Goal: Task Accomplishment & Management: Manage account settings

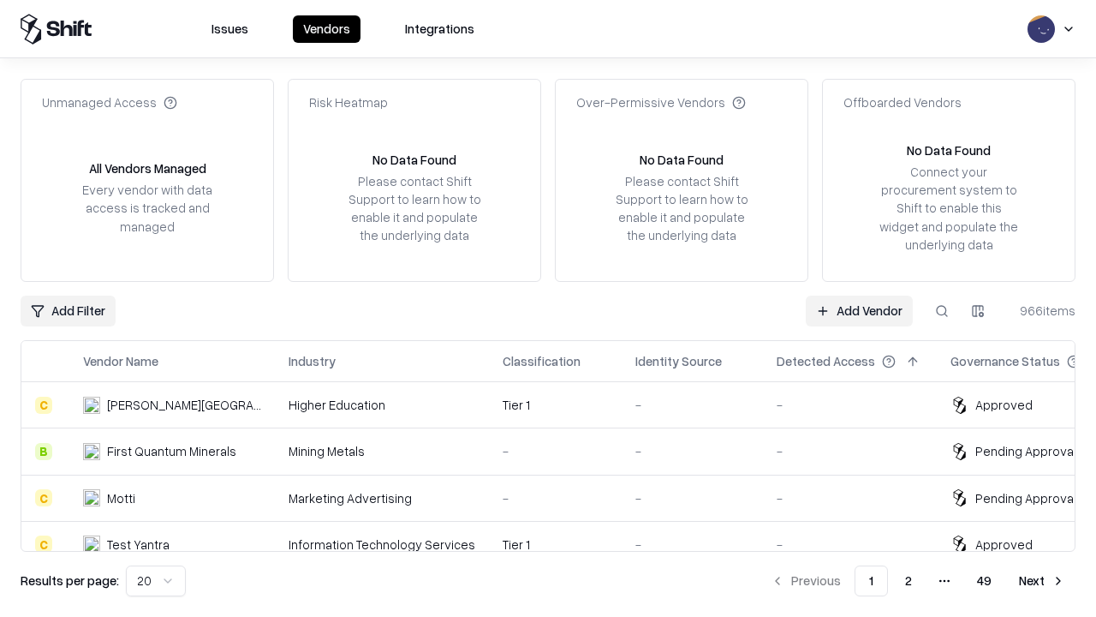
click at [859, 310] on link "Add Vendor" at bounding box center [859, 310] width 107 height 31
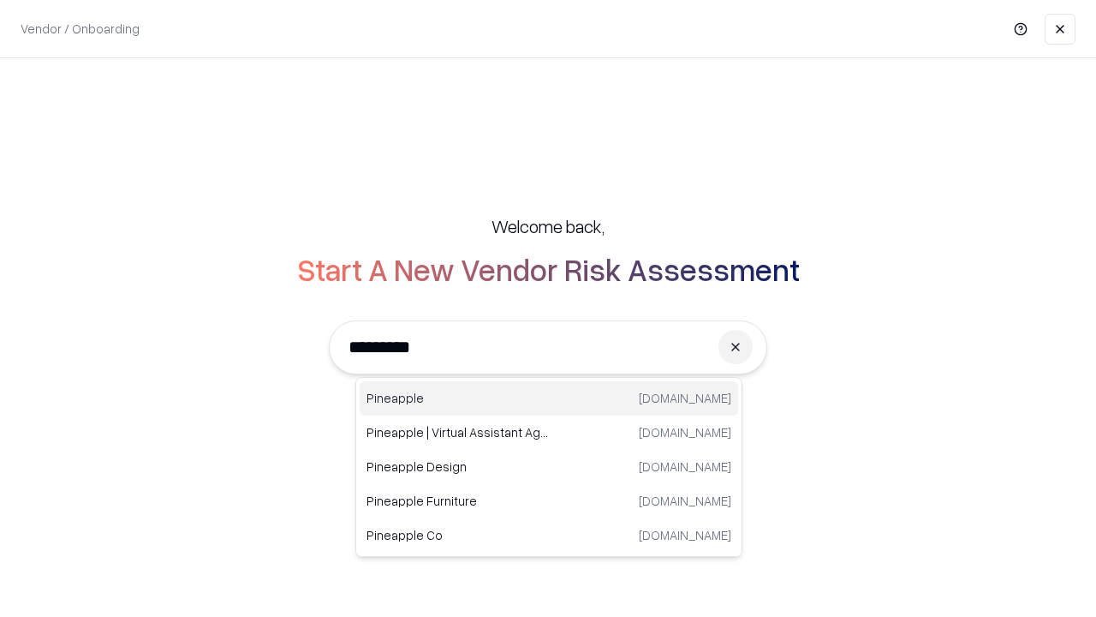
click at [549, 398] on div "Pineapple [DOMAIN_NAME]" at bounding box center [549, 398] width 379 height 34
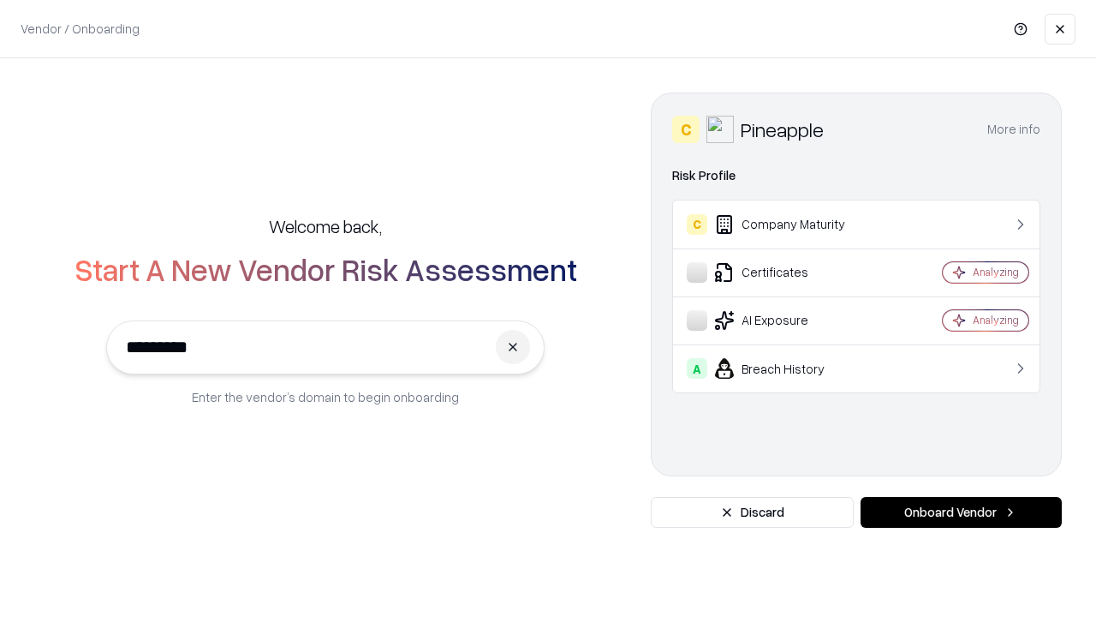
type input "*********"
click at [961, 512] on button "Onboard Vendor" at bounding box center [961, 512] width 201 height 31
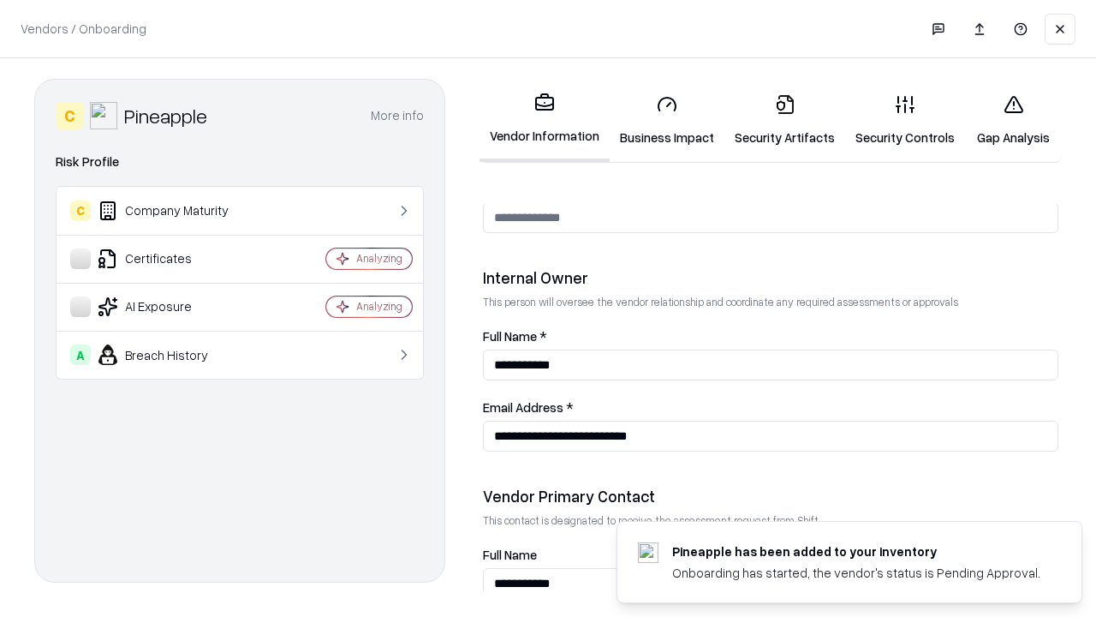
scroll to position [887, 0]
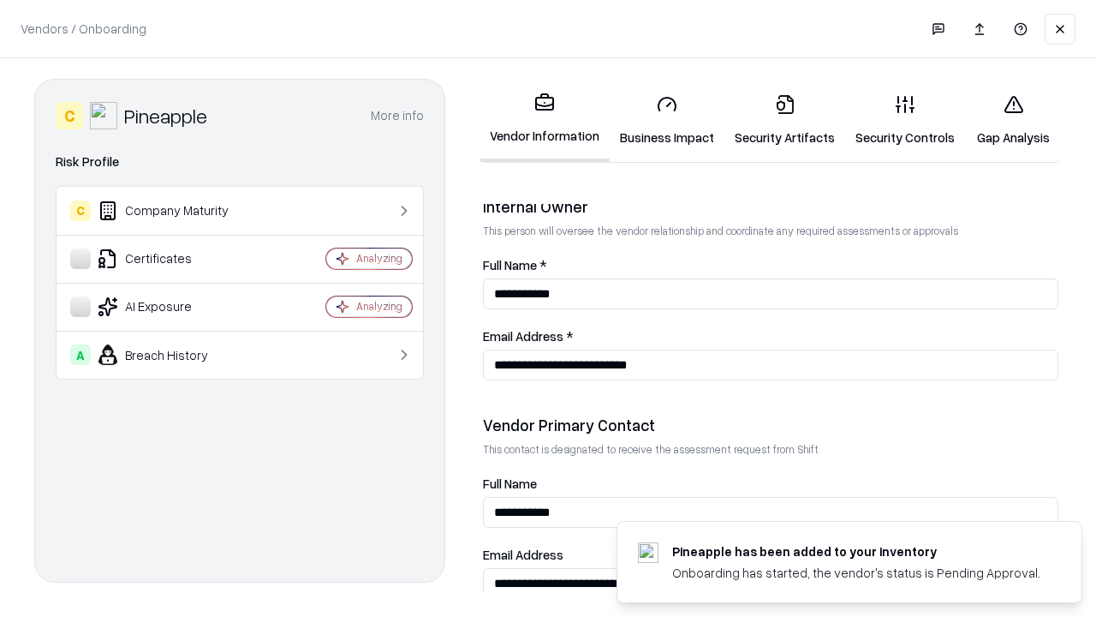
click at [667, 120] on link "Business Impact" at bounding box center [667, 121] width 115 height 80
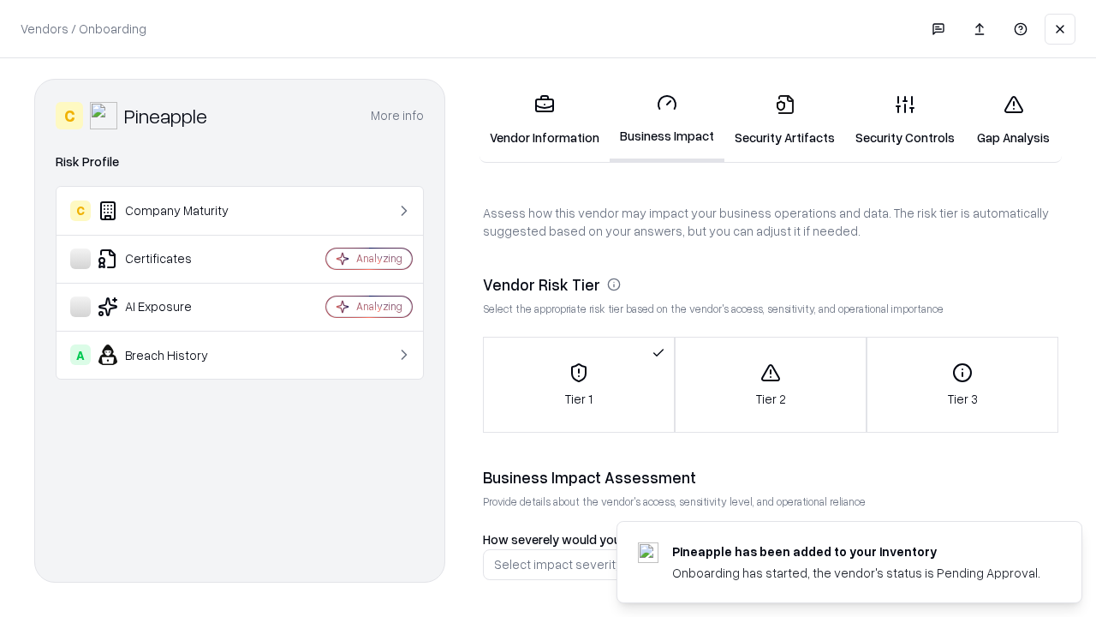
click at [785, 120] on link "Security Artifacts" at bounding box center [785, 121] width 121 height 80
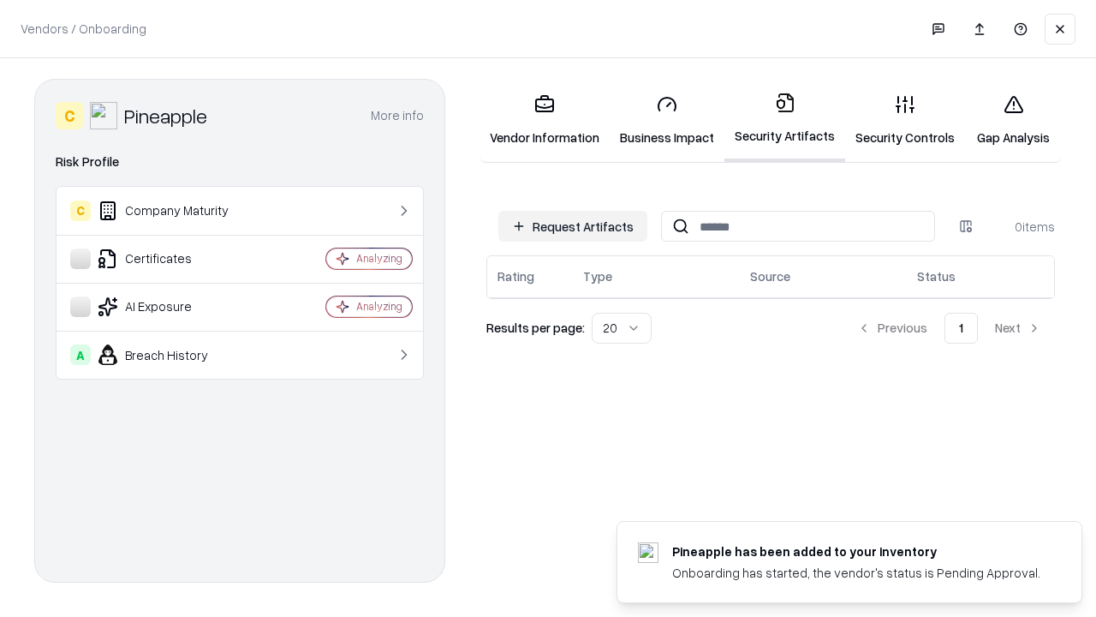
click at [573, 226] on button "Request Artifacts" at bounding box center [572, 226] width 149 height 31
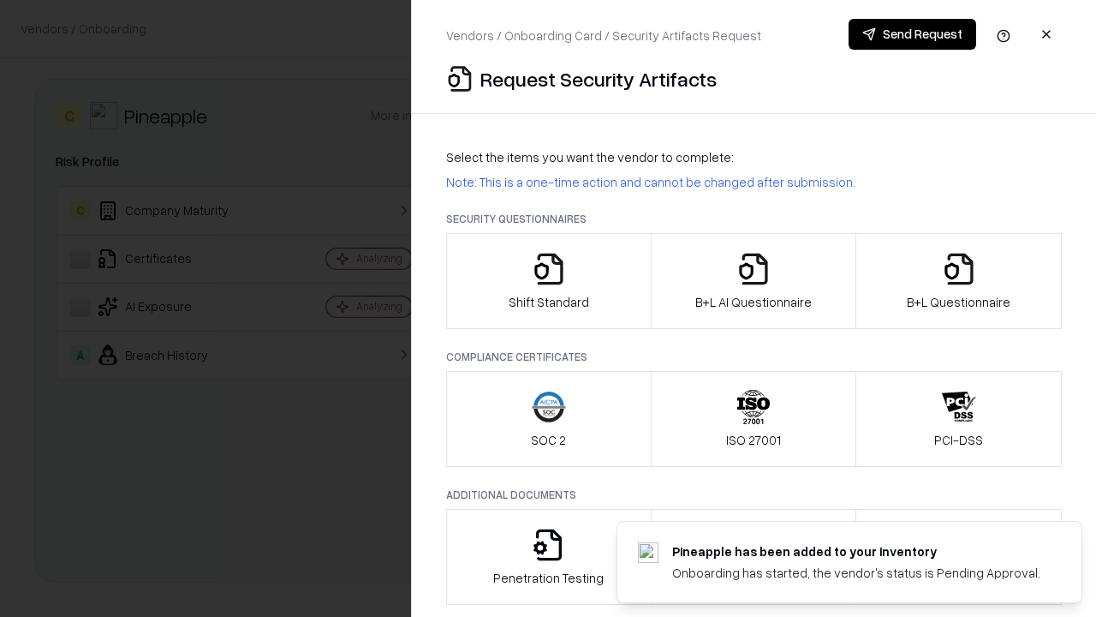
click at [548, 281] on icon "button" at bounding box center [549, 269] width 34 height 34
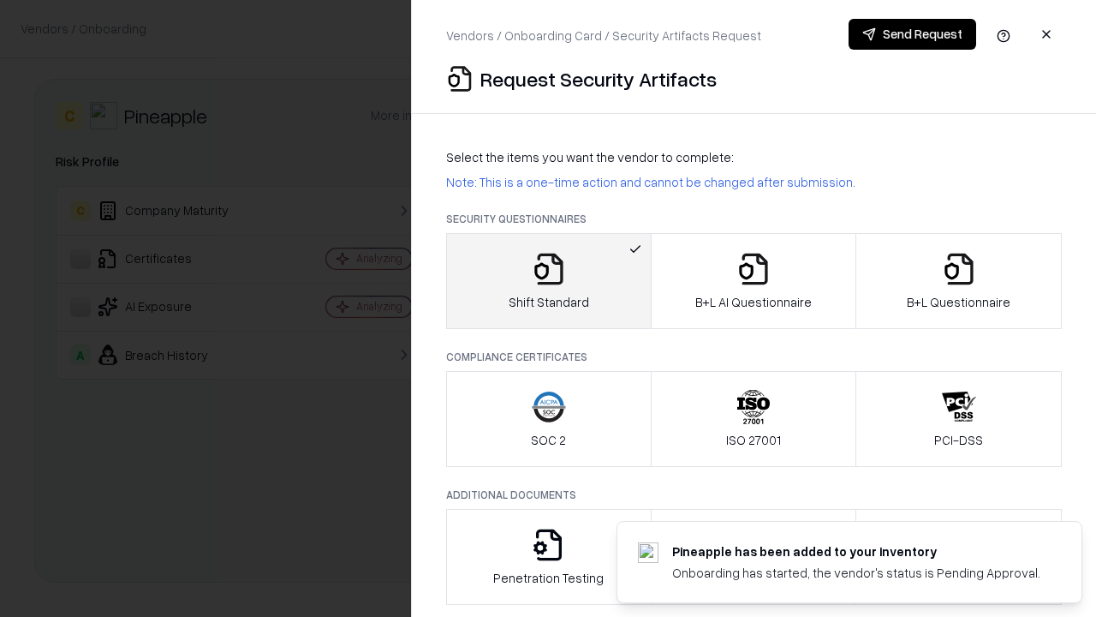
click at [912, 34] on button "Send Request" at bounding box center [913, 34] width 128 height 31
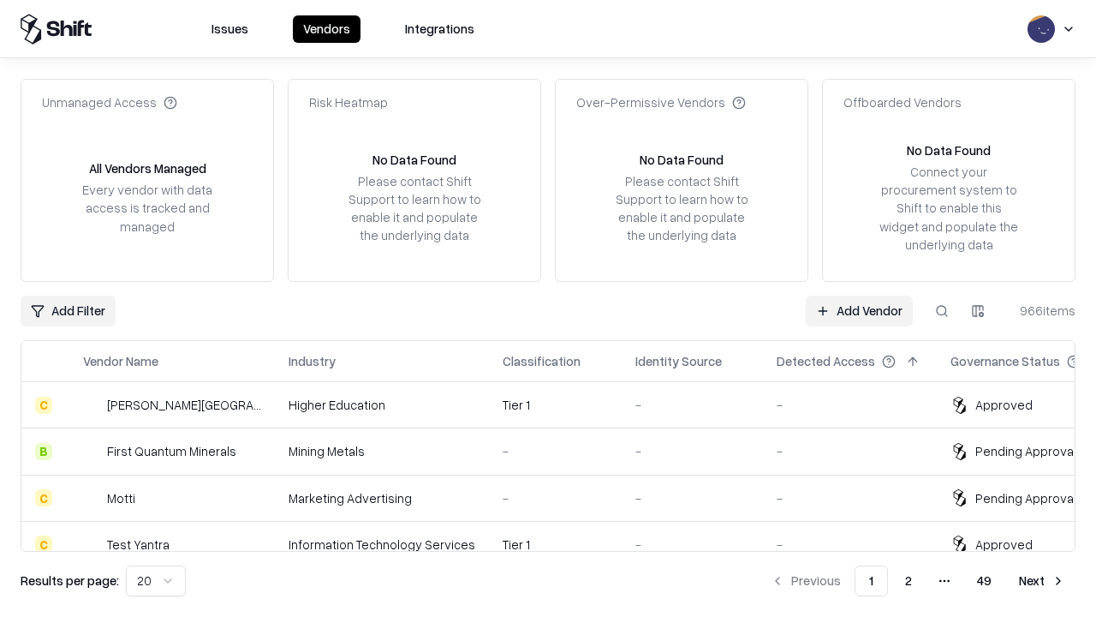
click at [942, 310] on button at bounding box center [942, 310] width 31 height 31
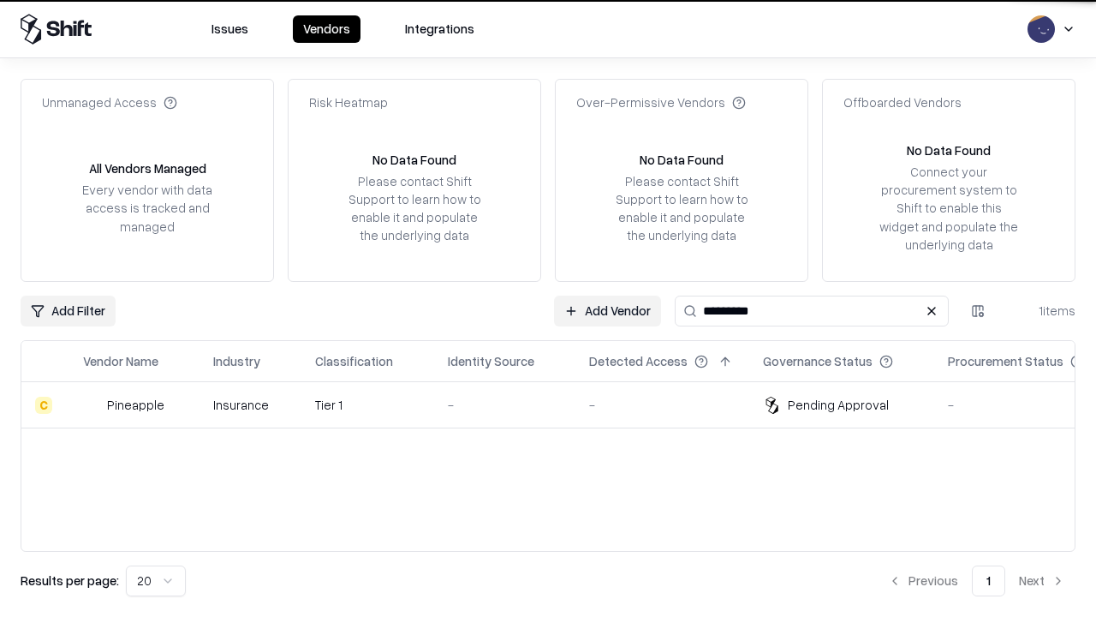
type input "*********"
click at [558, 404] on div "-" at bounding box center [505, 405] width 114 height 18
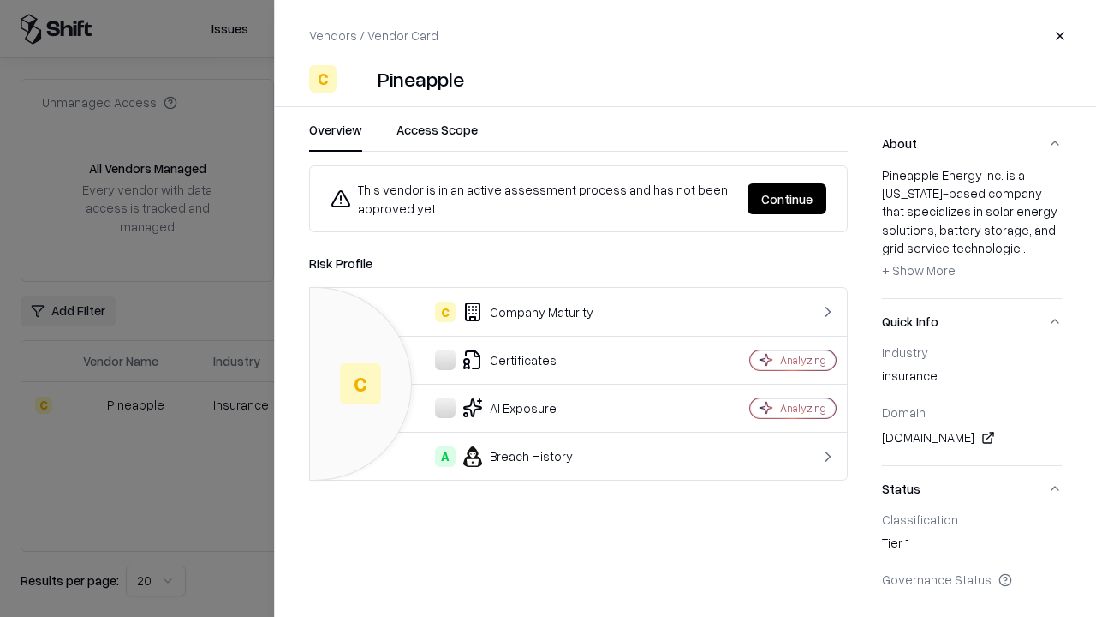
click at [787, 199] on button "Continue" at bounding box center [787, 198] width 79 height 31
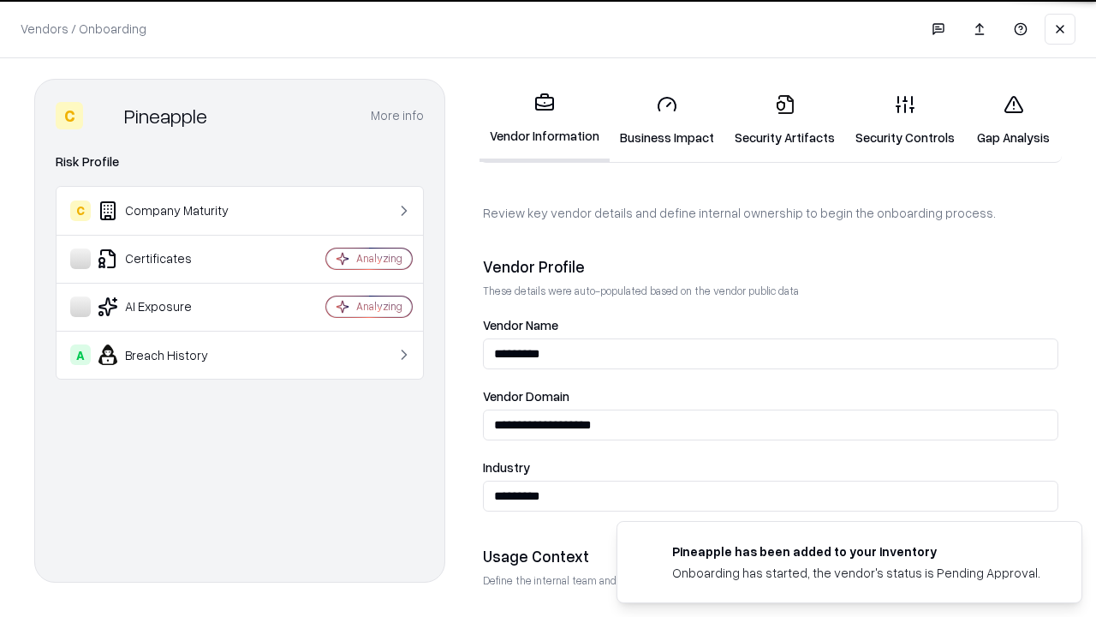
click at [785, 120] on link "Security Artifacts" at bounding box center [785, 121] width 121 height 80
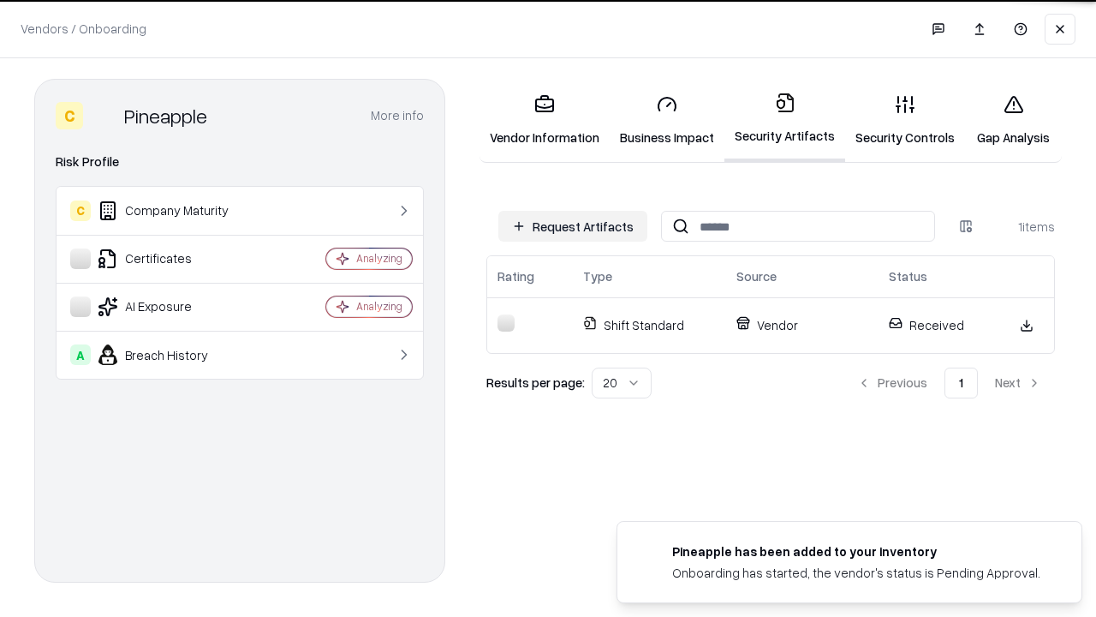
click at [905, 120] on link "Security Controls" at bounding box center [905, 121] width 120 height 80
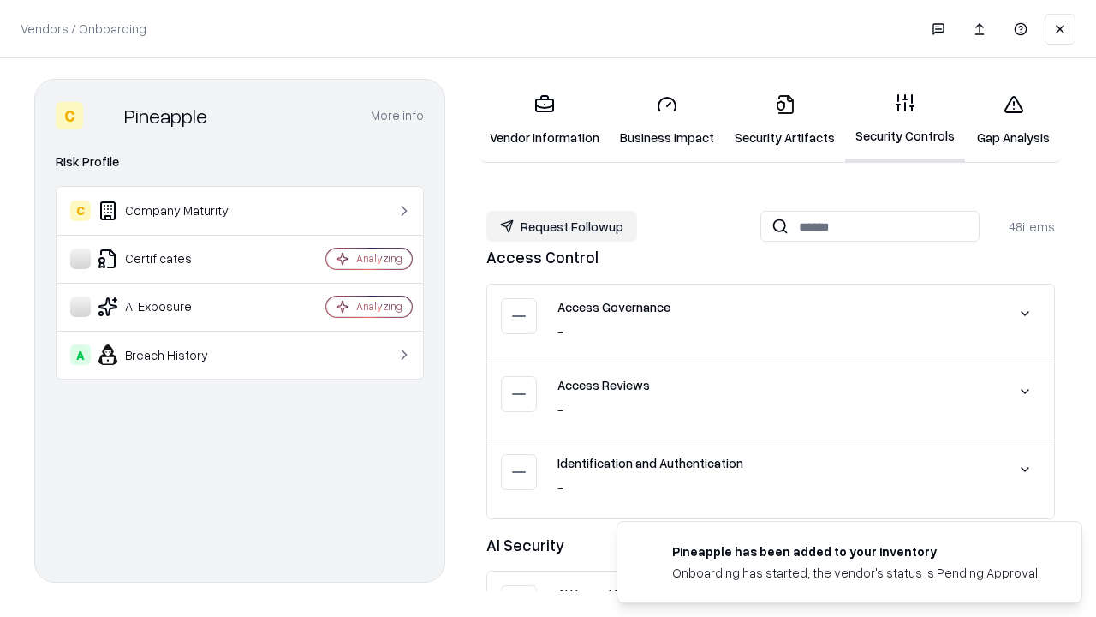
click at [562, 226] on button "Request Followup" at bounding box center [561, 226] width 151 height 31
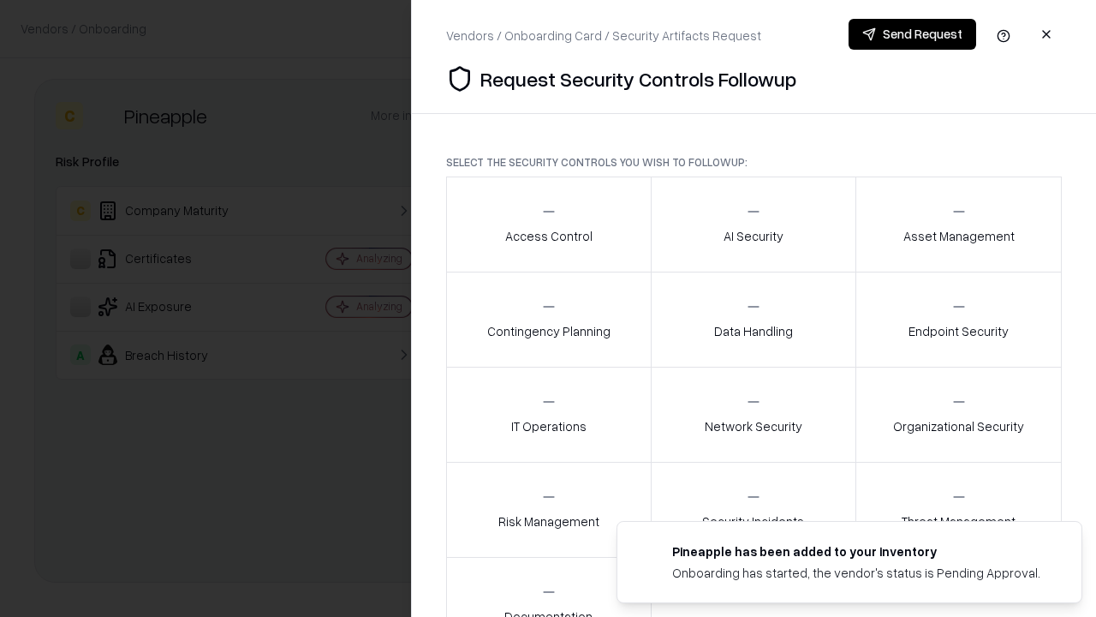
click at [548, 224] on div "Access Control" at bounding box center [548, 224] width 87 height 42
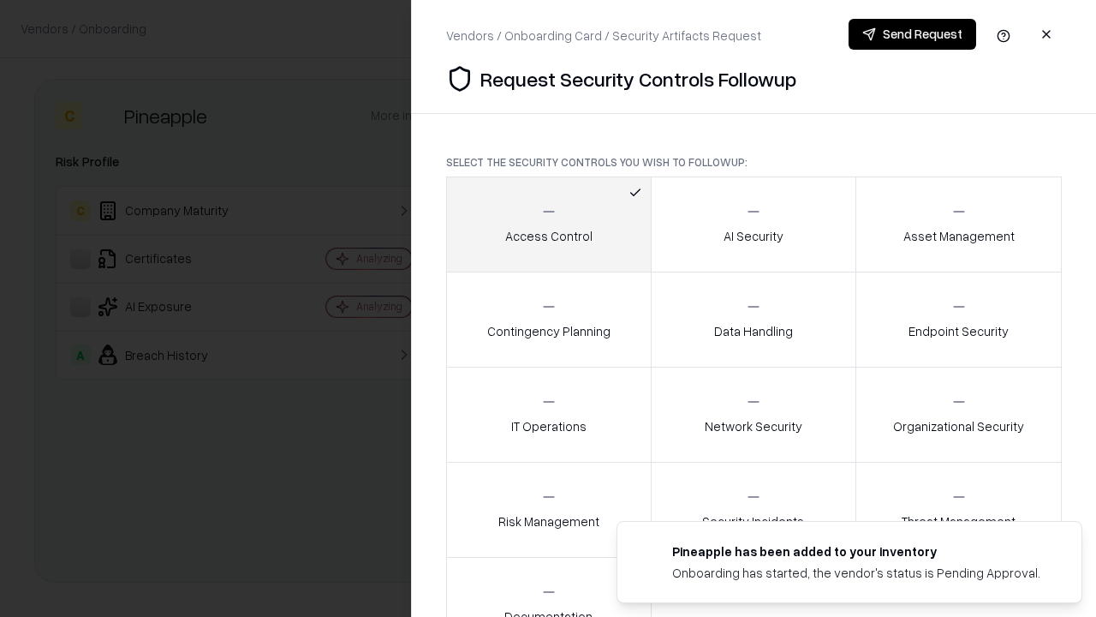
click at [912, 34] on button "Send Request" at bounding box center [913, 34] width 128 height 31
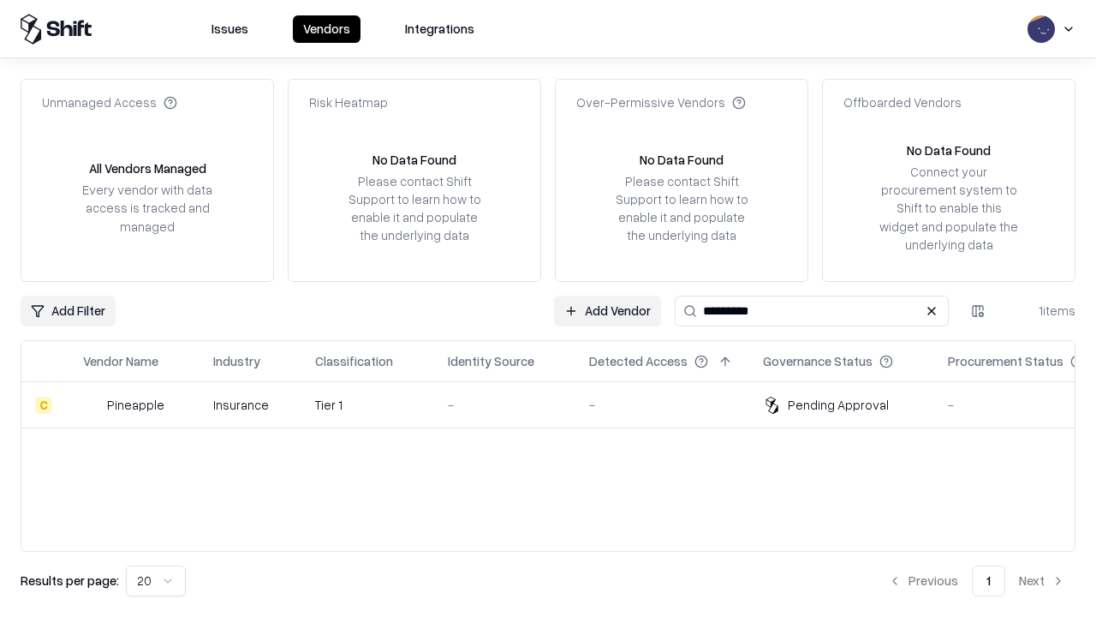
type input "*********"
click at [558, 404] on div "-" at bounding box center [505, 405] width 114 height 18
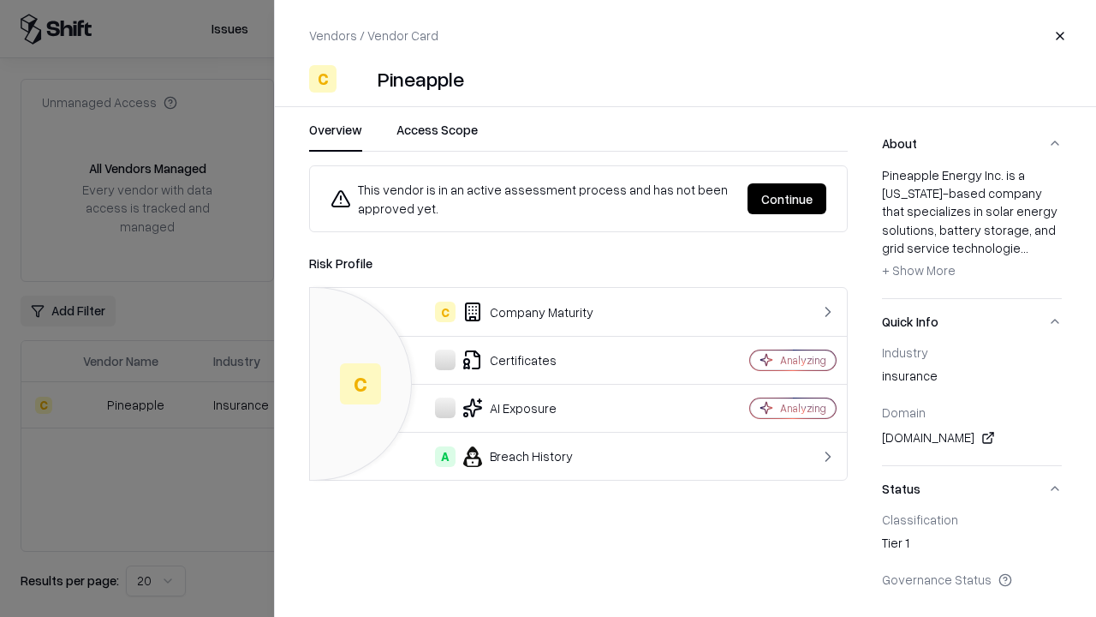
click at [787, 199] on button "Continue" at bounding box center [787, 198] width 79 height 31
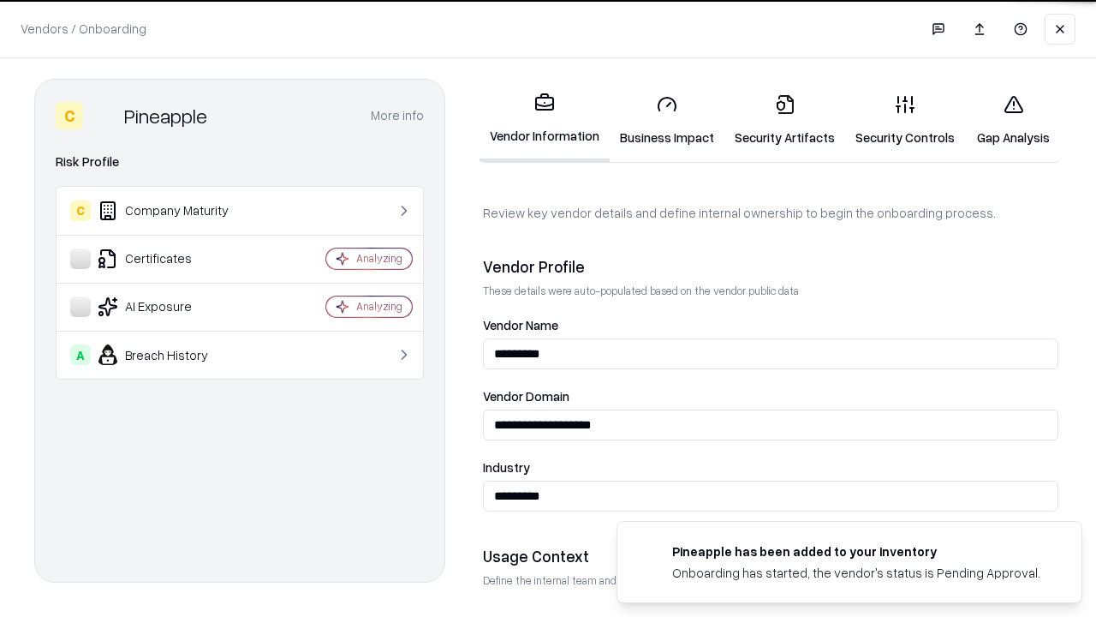
click at [1013, 120] on link "Gap Analysis" at bounding box center [1013, 121] width 97 height 80
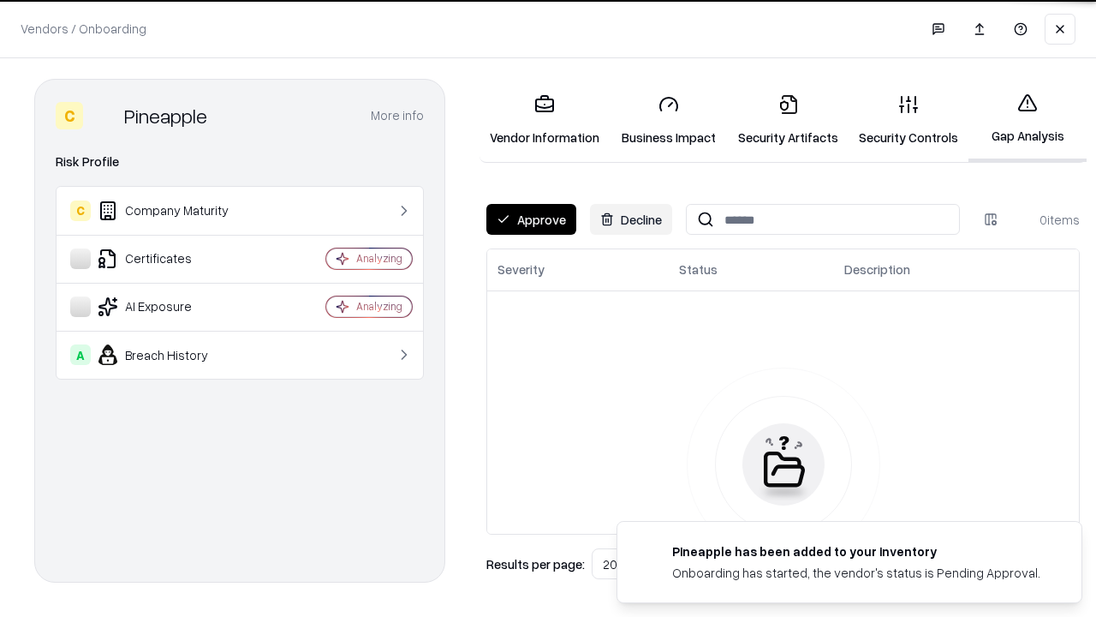
click at [531, 219] on button "Approve" at bounding box center [531, 219] width 90 height 31
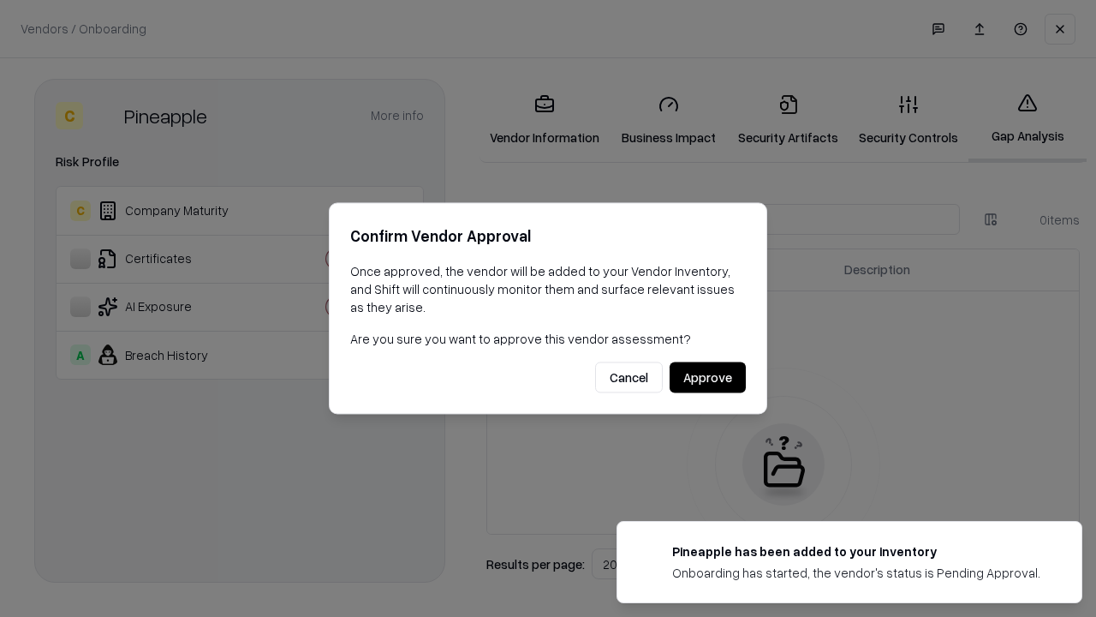
click at [707, 377] on button "Approve" at bounding box center [708, 377] width 76 height 31
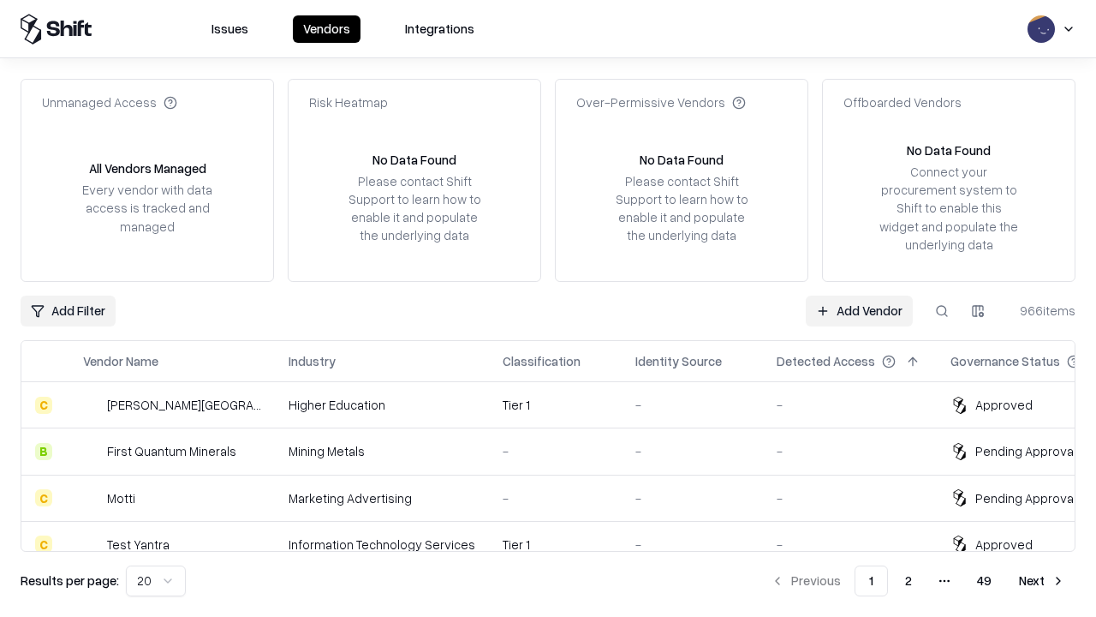
type input "*********"
click at [859, 310] on link "Add Vendor" at bounding box center [859, 310] width 107 height 31
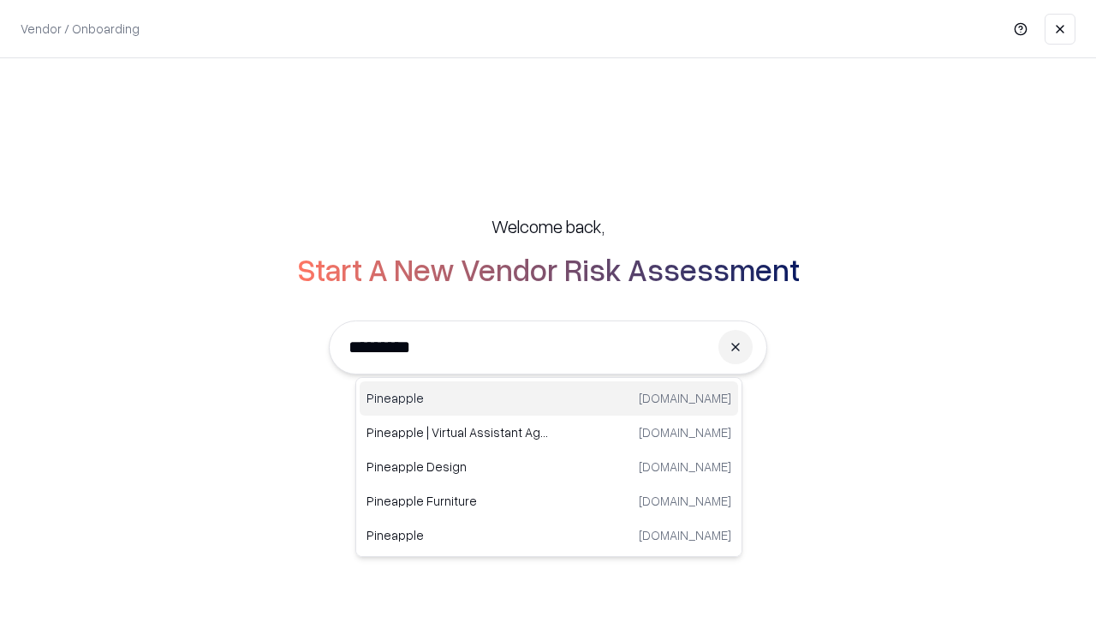
click at [549, 398] on div "Pineapple [DOMAIN_NAME]" at bounding box center [549, 398] width 379 height 34
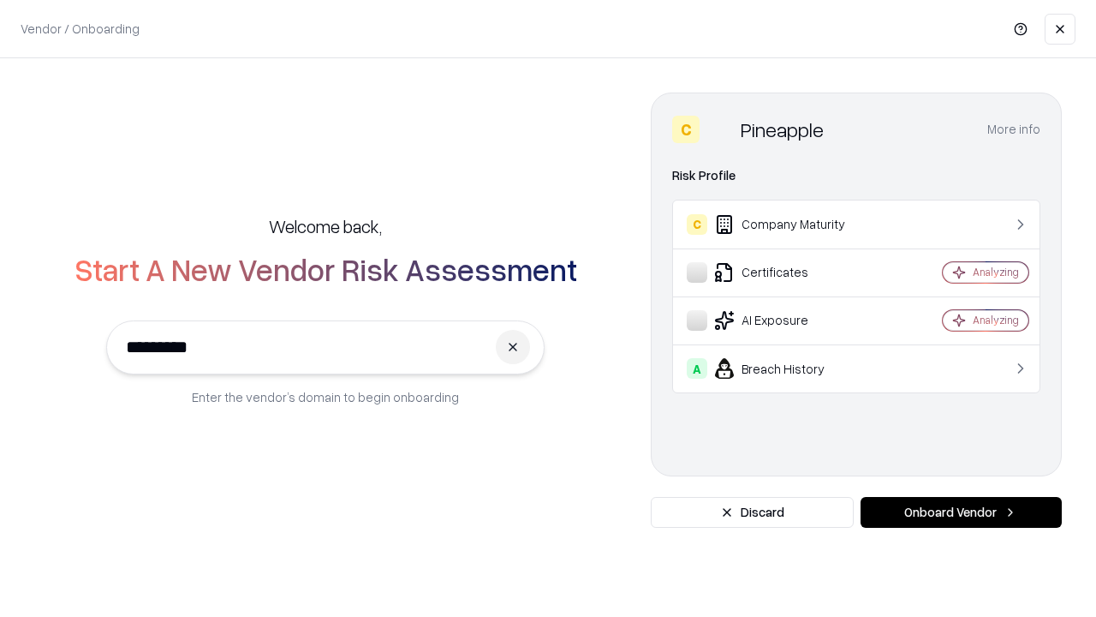
type input "*********"
click at [961, 512] on button "Onboard Vendor" at bounding box center [961, 512] width 201 height 31
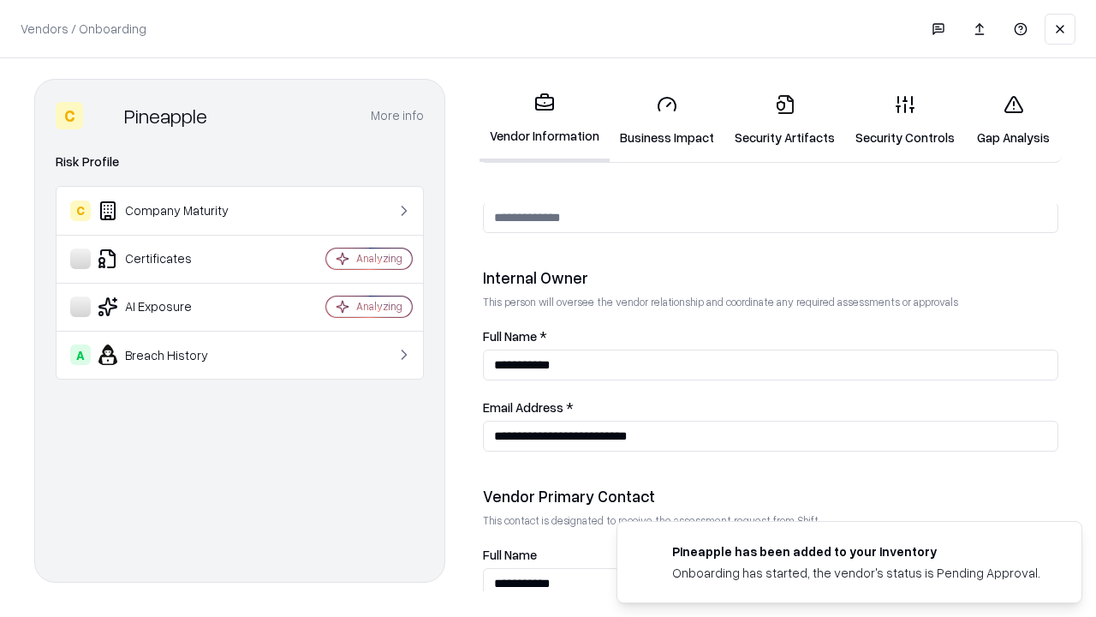
scroll to position [887, 0]
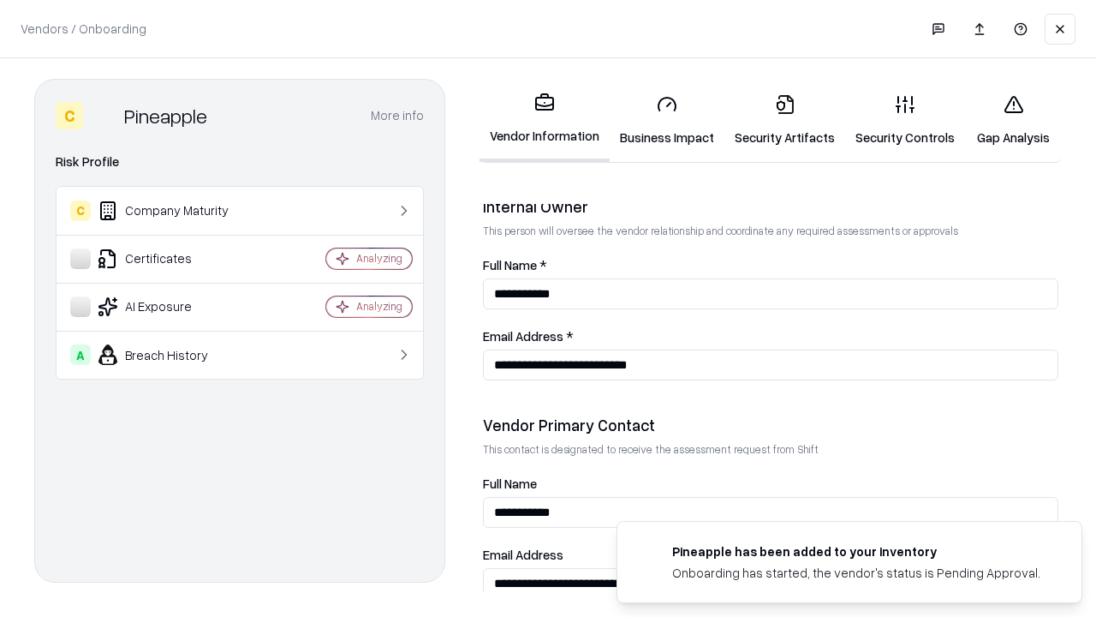
click at [1013, 120] on link "Gap Analysis" at bounding box center [1013, 121] width 97 height 80
